Goal: Task Accomplishment & Management: Manage account settings

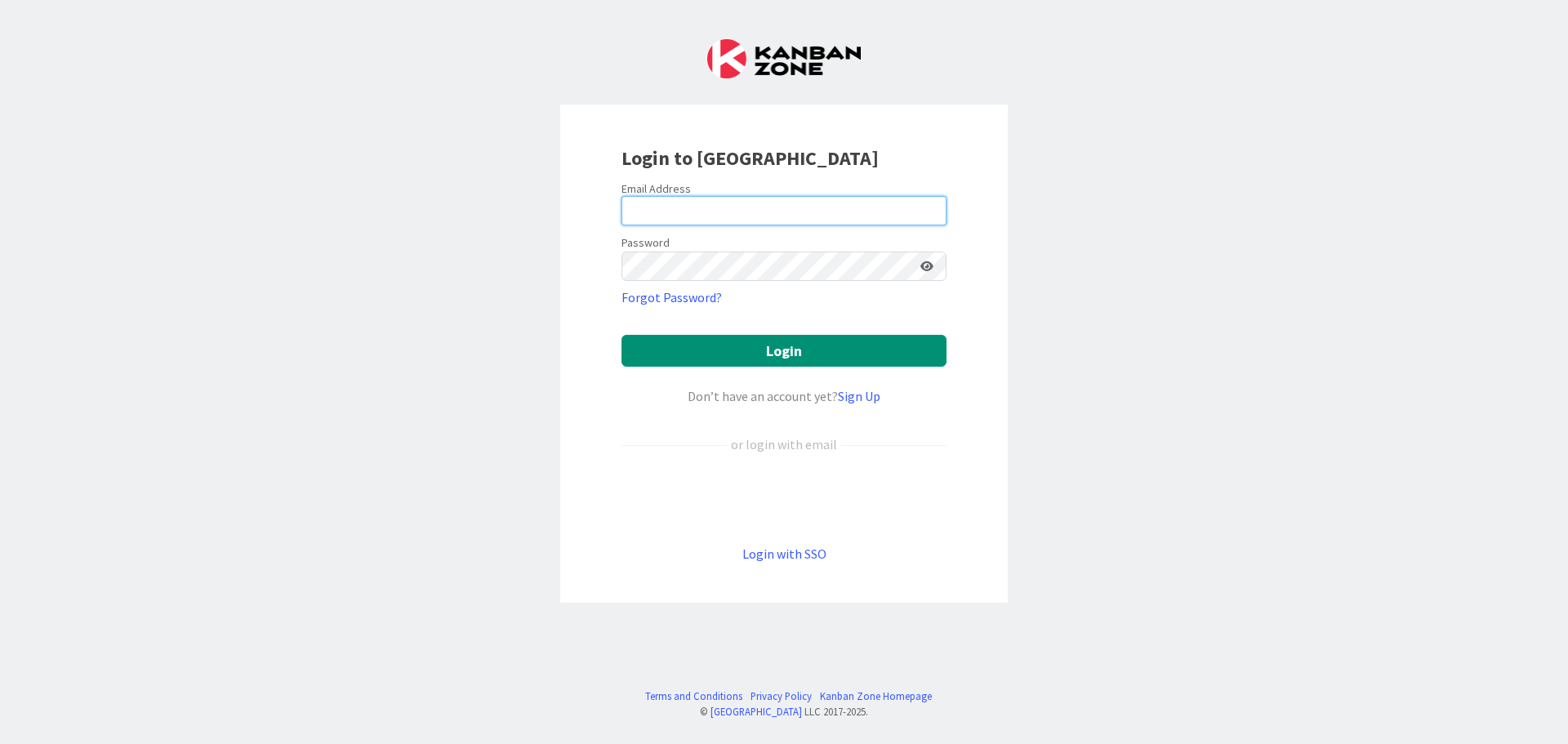
click at [889, 203] on input "email" at bounding box center [784, 211] width 325 height 30
click at [898, 199] on input "email" at bounding box center [784, 211] width 325 height 30
click at [664, 208] on input "[DOMAIN_NAME]" at bounding box center [784, 211] width 325 height 30
type input "[PERSON_NAME][EMAIL_ADDRESS][DOMAIN_NAME]"
click at [622, 335] on button "Login" at bounding box center [784, 350] width 325 height 32
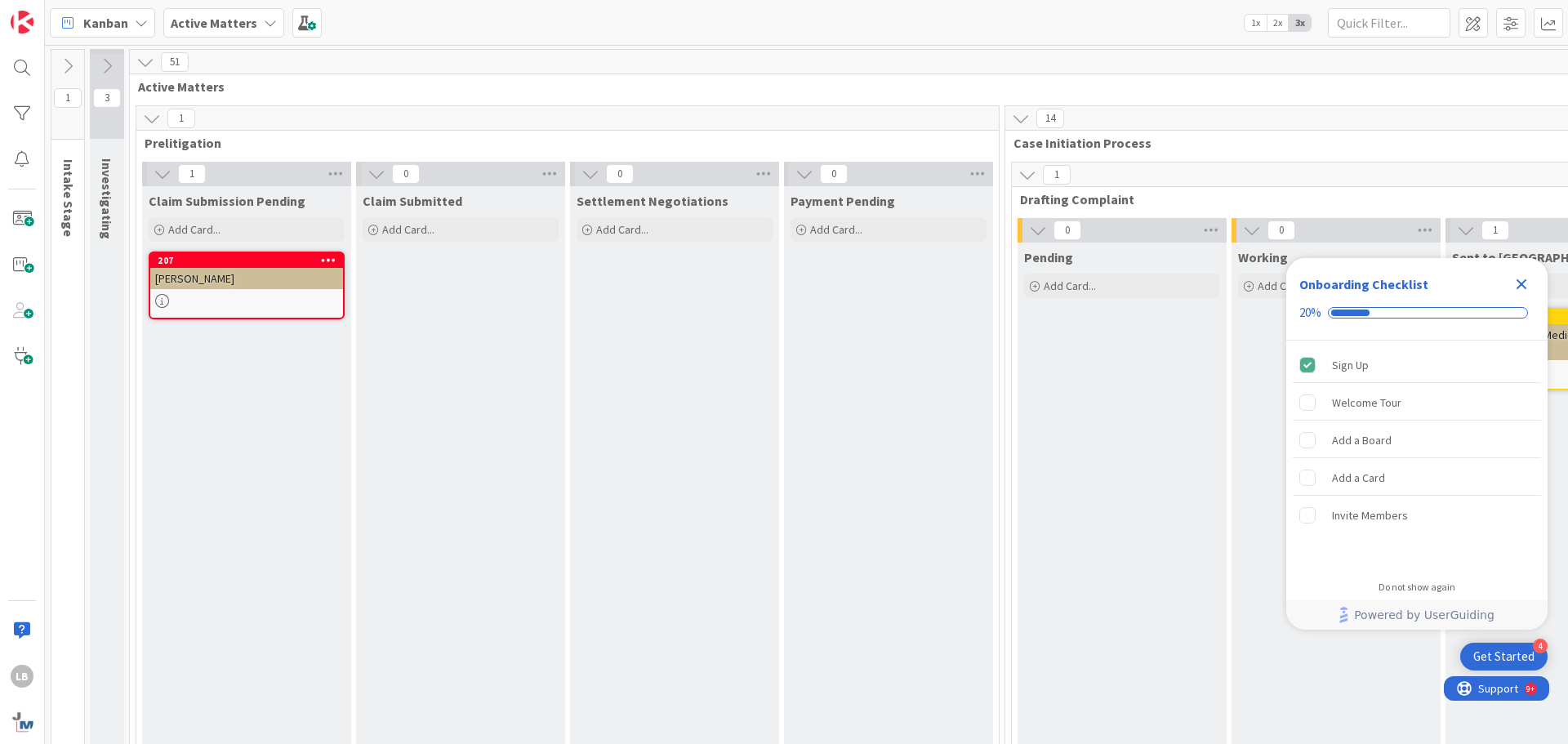
click at [1252, 17] on span "1x" at bounding box center [1256, 22] width 22 height 16
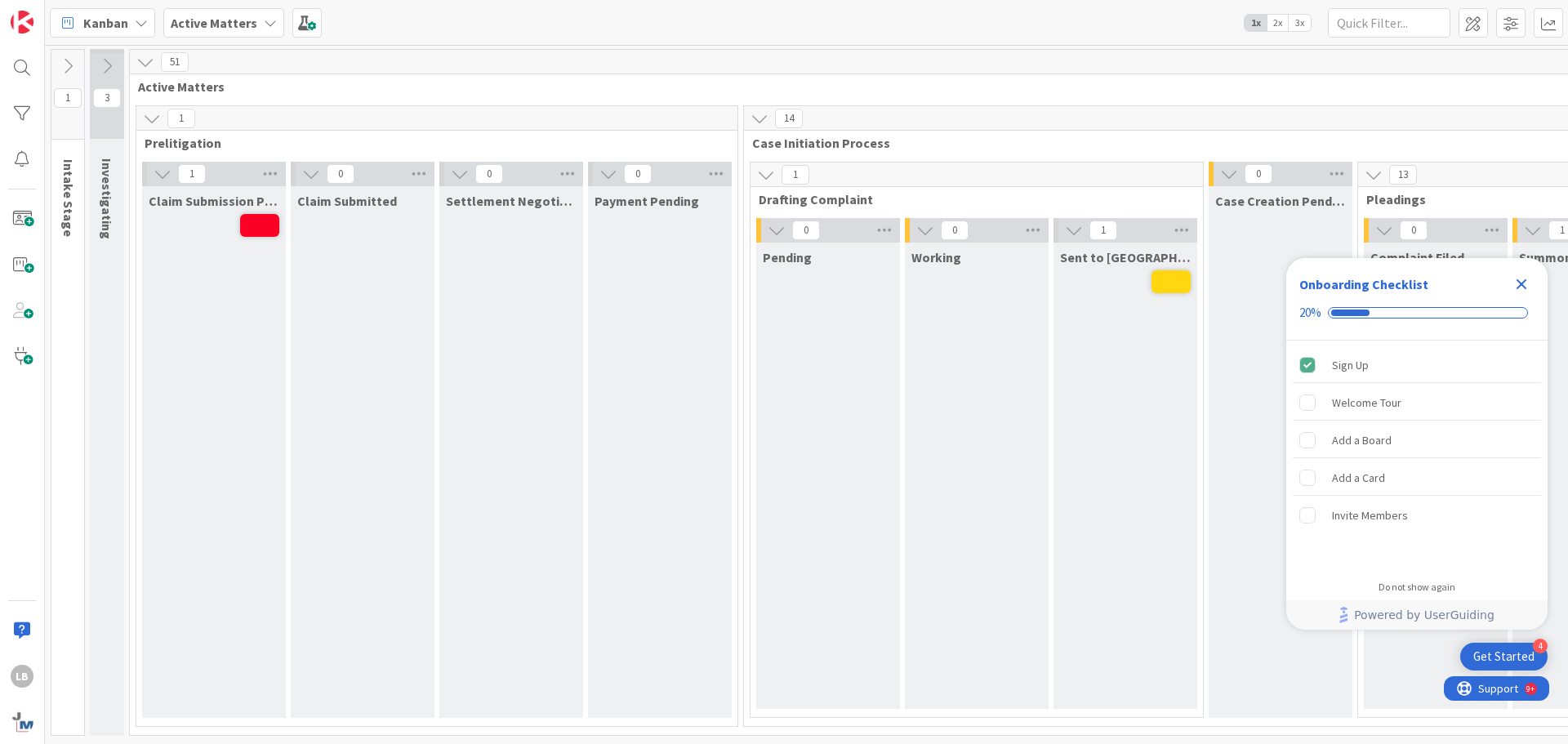
click at [1523, 288] on icon "Close Checklist" at bounding box center [1522, 284] width 19 height 19
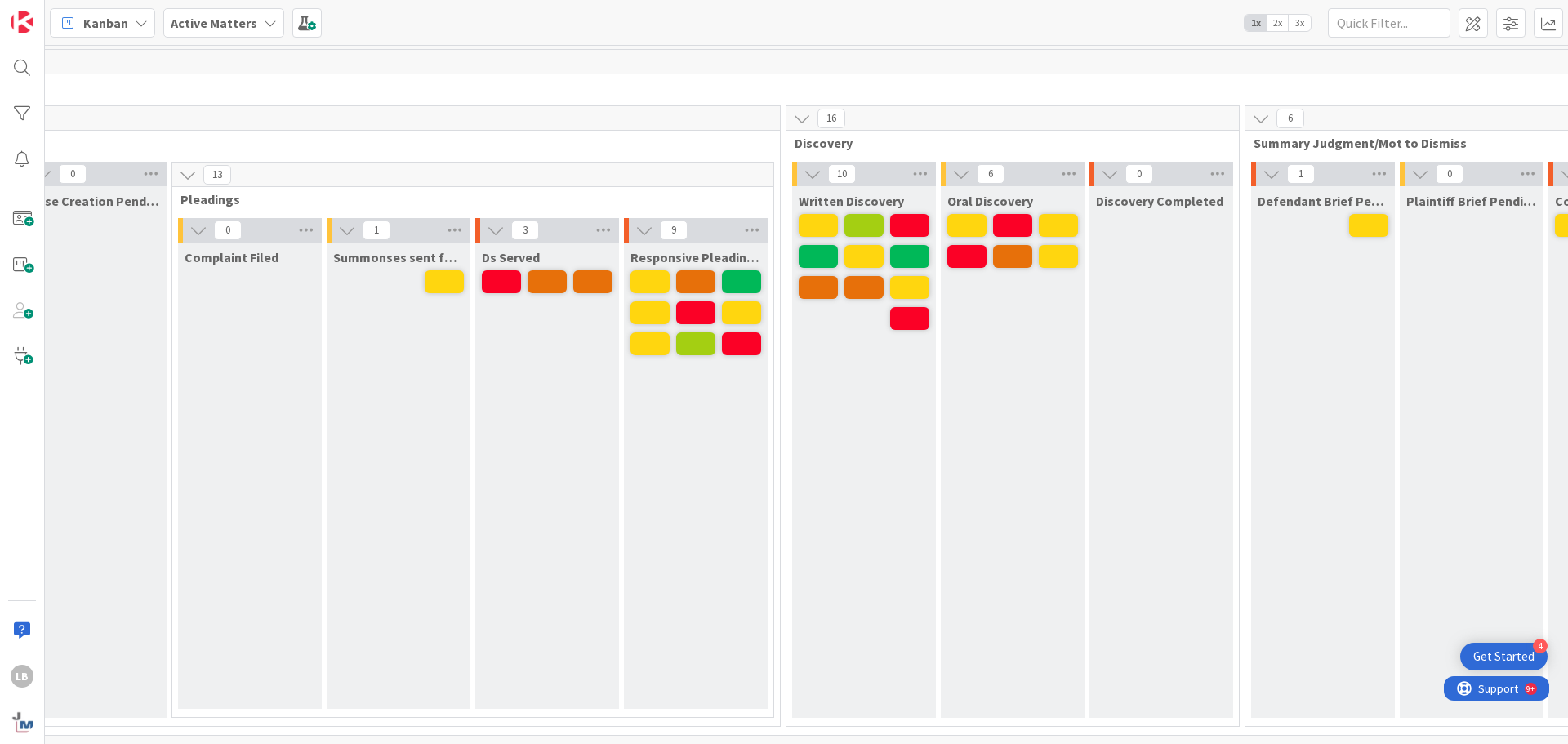
scroll to position [0, 1211]
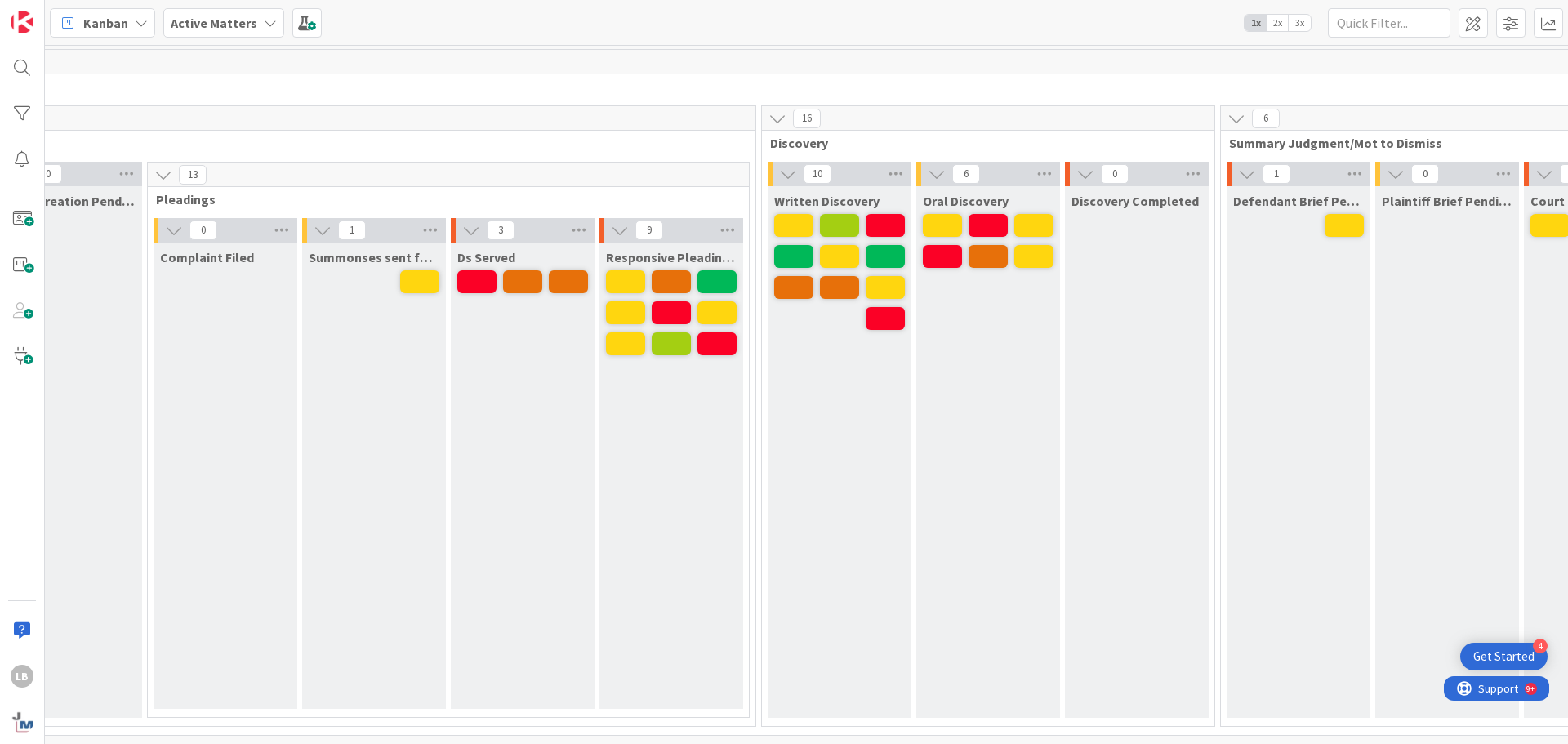
drag, startPoint x: 817, startPoint y: 730, endPoint x: 881, endPoint y: 722, distance: 64.5
click at [881, 722] on div "51 Active Matters 1 Prelitigation 1 Claim Submission Pending 0 Claim Submitted …" at bounding box center [1292, 396] width 4752 height 695
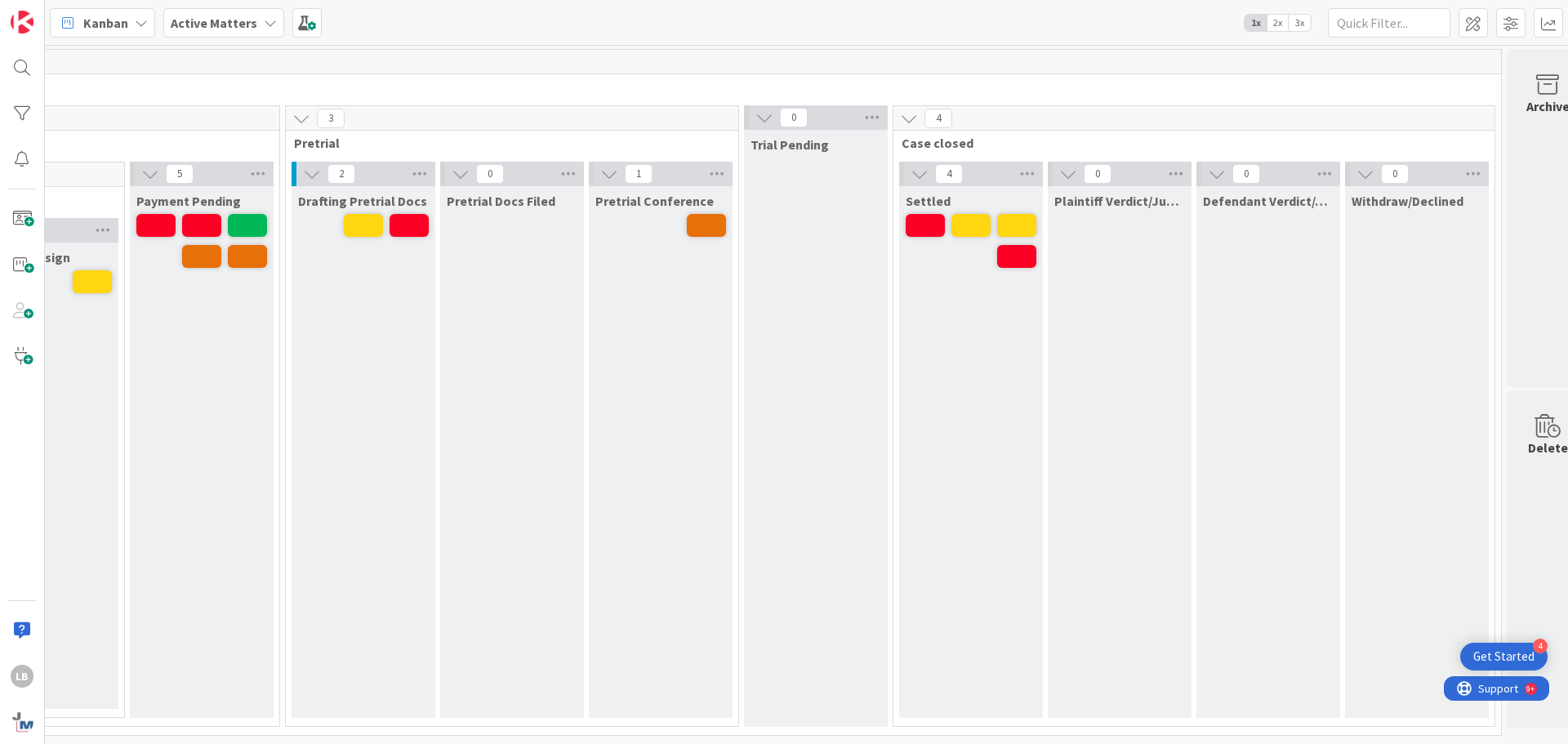
scroll to position [0, 3394]
